Goal: Information Seeking & Learning: Learn about a topic

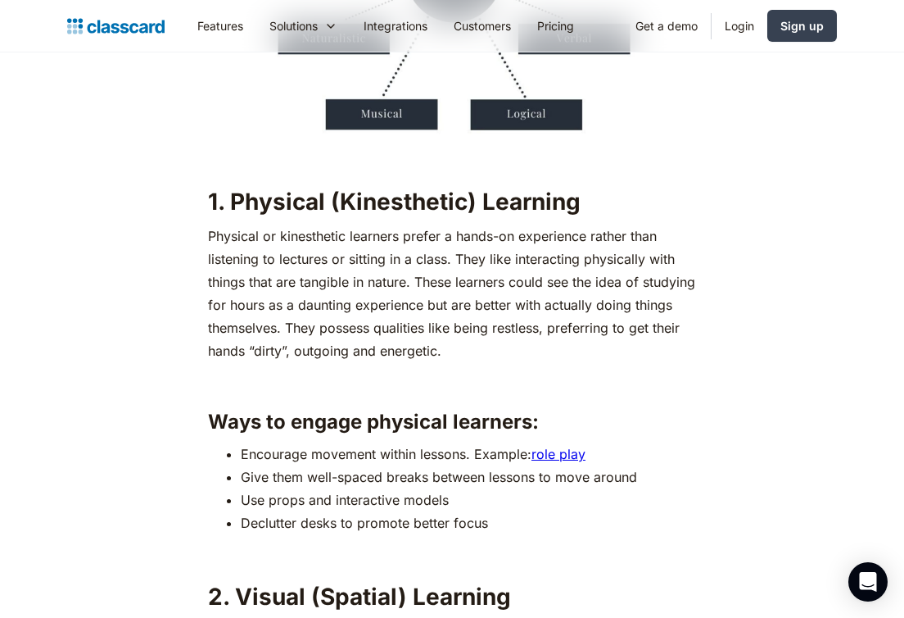
scroll to position [1743, 0]
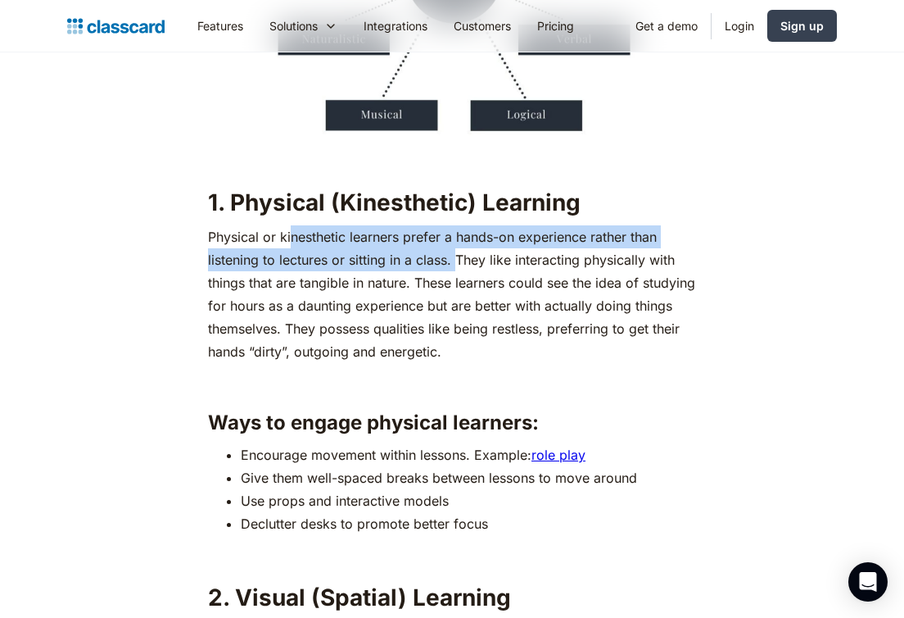
drag, startPoint x: 291, startPoint y: 233, endPoint x: 455, endPoint y: 265, distance: 167.6
click at [455, 265] on p "Physical or kinesthetic learners prefer a hands-on experience rather than liste…" at bounding box center [452, 294] width 488 height 138
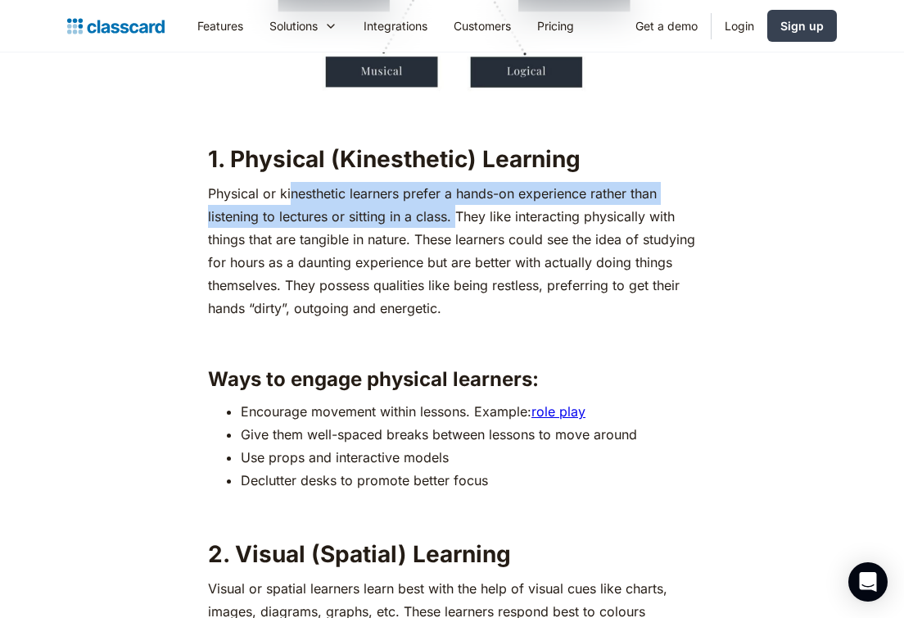
scroll to position [1790, 0]
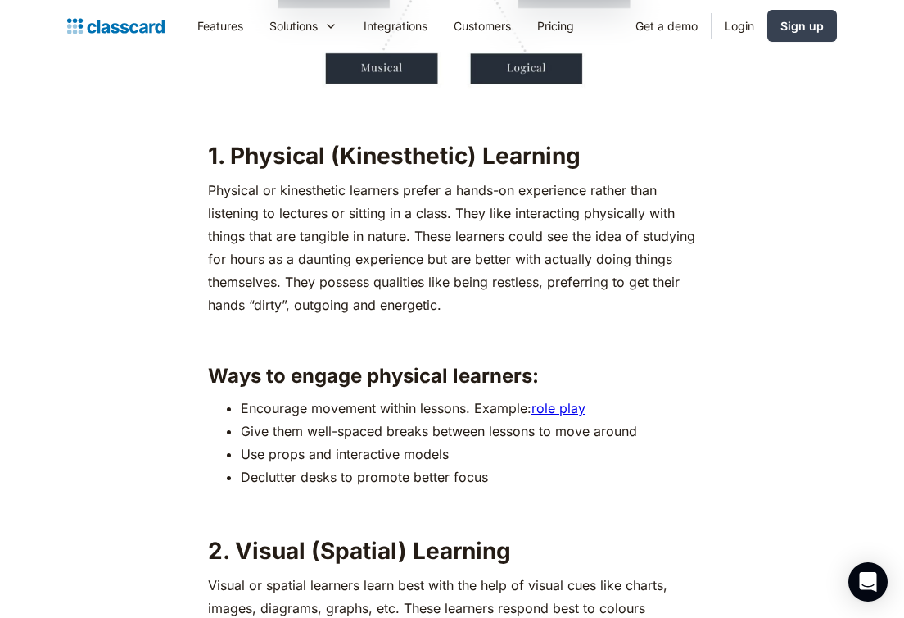
click at [477, 237] on p "Physical or kinesthetic learners prefer a hands-on experience rather than liste…" at bounding box center [452, 248] width 488 height 138
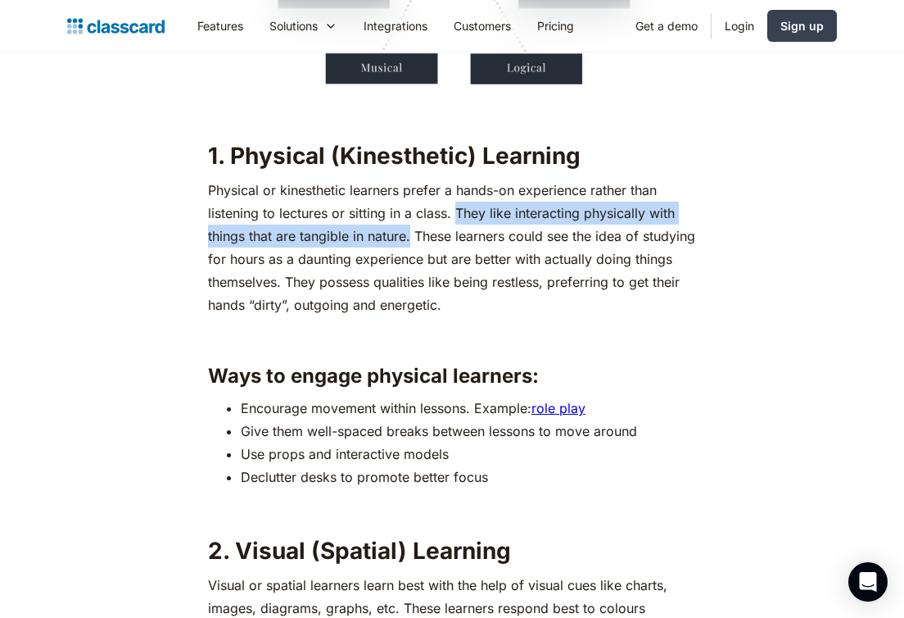
drag, startPoint x: 410, startPoint y: 239, endPoint x: 454, endPoint y: 224, distance: 46.1
click at [454, 224] on p "Physical or kinesthetic learners prefer a hands-on experience rather than liste…" at bounding box center [452, 248] width 488 height 138
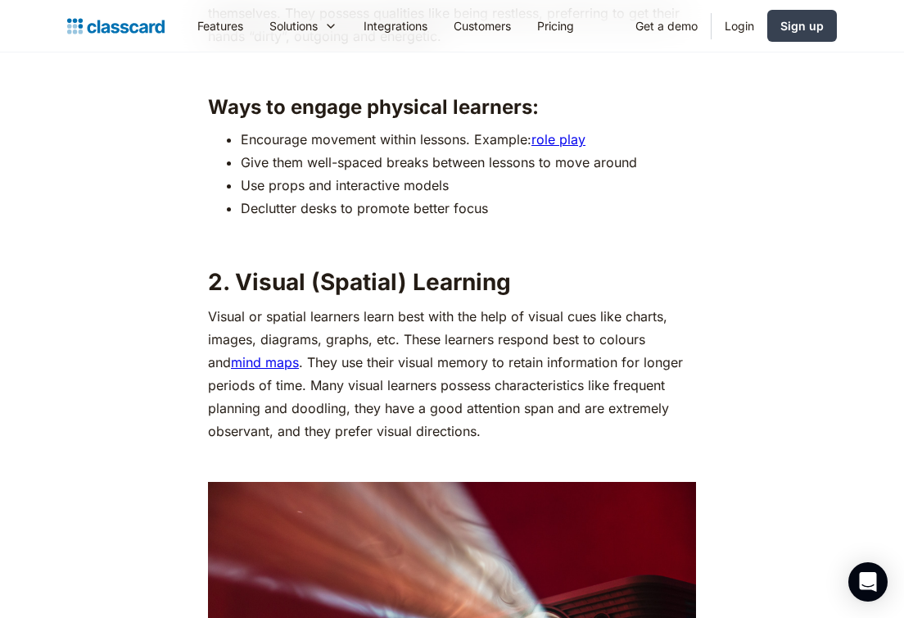
scroll to position [2054, 0]
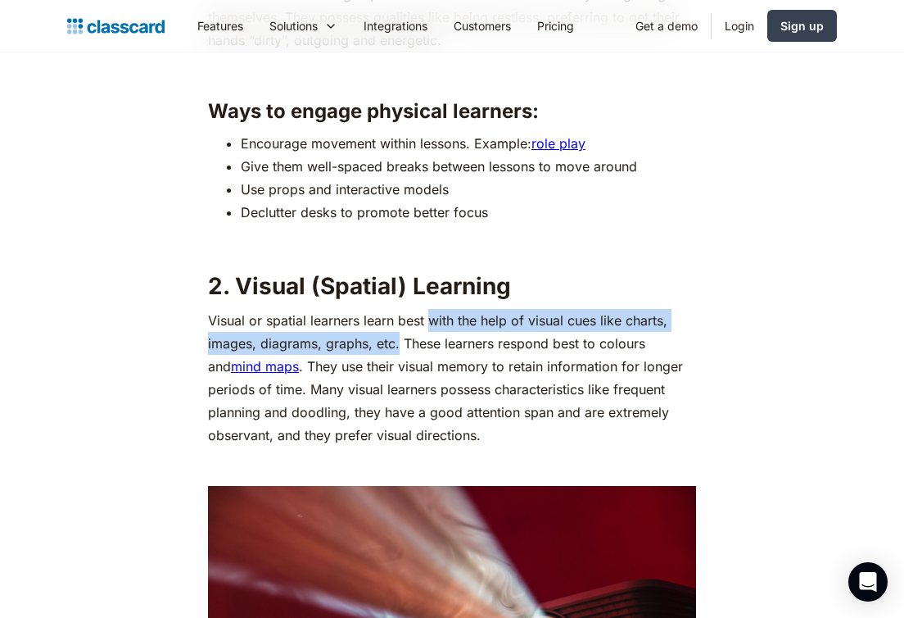
drag, startPoint x: 429, startPoint y: 328, endPoint x: 400, endPoint y: 352, distance: 37.9
click at [400, 352] on p "Visual or spatial learners learn best with the help of visual cues like charts,…" at bounding box center [452, 378] width 488 height 138
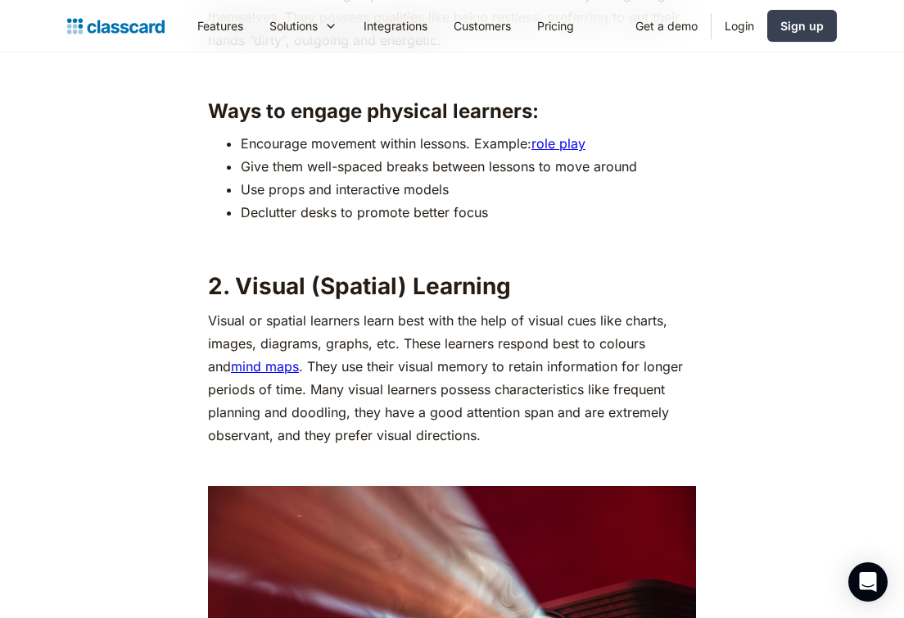
click at [412, 374] on p "Visual or spatial learners learn best with the help of visual cues like charts,…" at bounding box center [452, 378] width 488 height 138
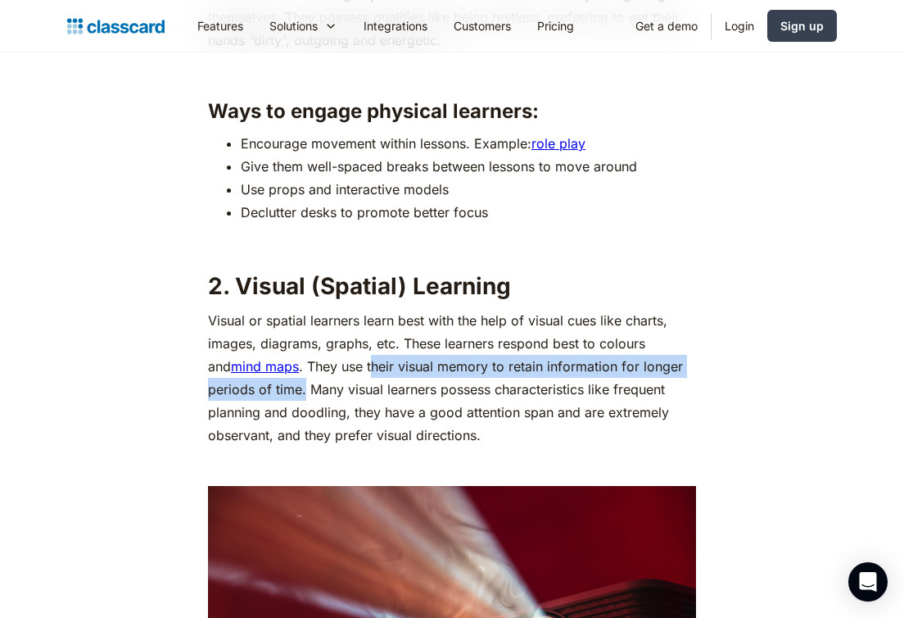
drag, startPoint x: 351, startPoint y: 368, endPoint x: 304, endPoint y: 386, distance: 50.8
click at [304, 386] on p "Visual or spatial learners learn best with the help of visual cues like charts,…" at bounding box center [452, 378] width 488 height 138
